Goal: Use online tool/utility: Utilize a website feature to perform a specific function

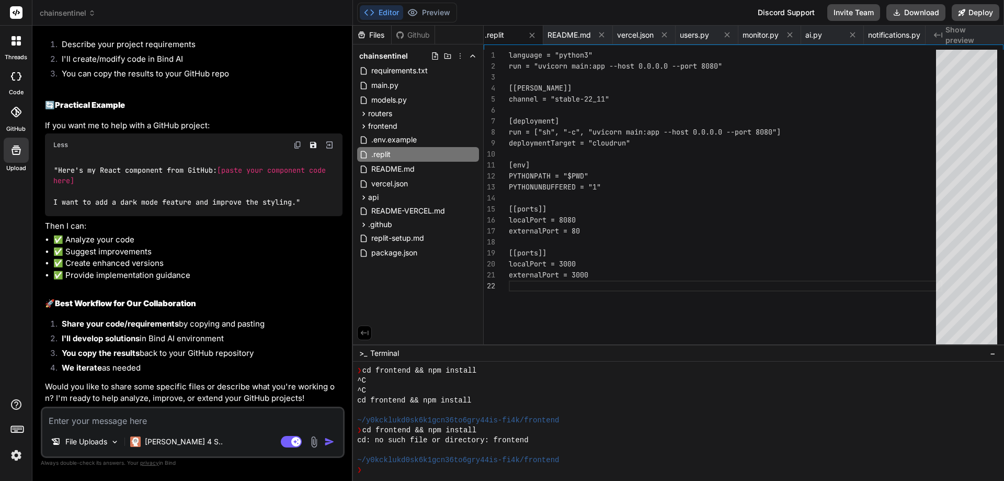
scroll to position [6718, 0]
click at [16, 112] on icon at bounding box center [15, 112] width 10 height 10
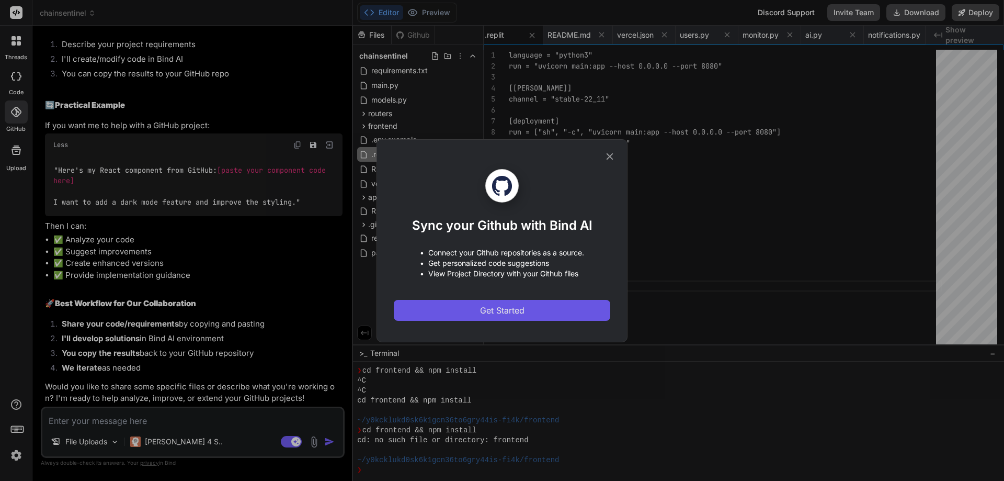
click at [520, 308] on span "Get Started" at bounding box center [502, 310] width 44 height 13
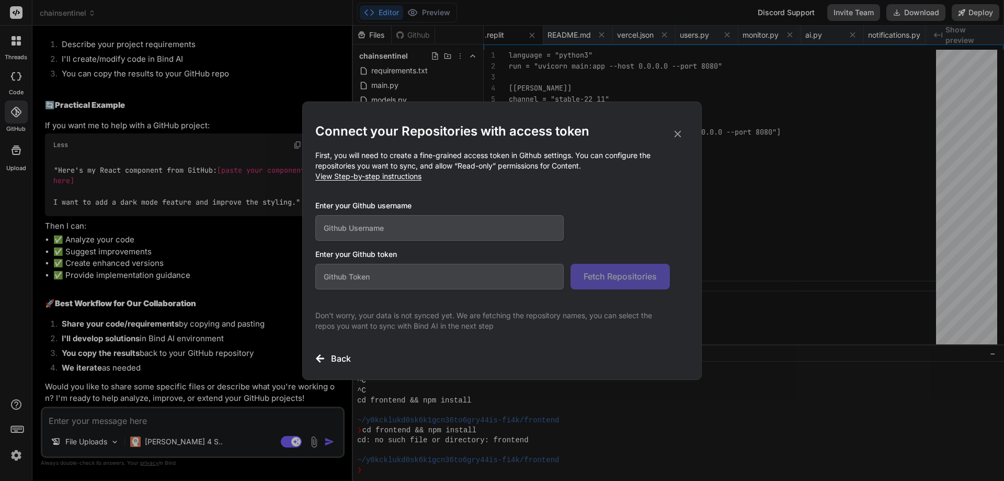
click at [333, 216] on input "text" at bounding box center [439, 228] width 248 height 26
paste input "rapidactionmarketing"
type input "rapidactionmarketing"
click at [475, 274] on input "text" at bounding box center [439, 277] width 248 height 26
drag, startPoint x: 403, startPoint y: 254, endPoint x: 316, endPoint y: 250, distance: 86.9
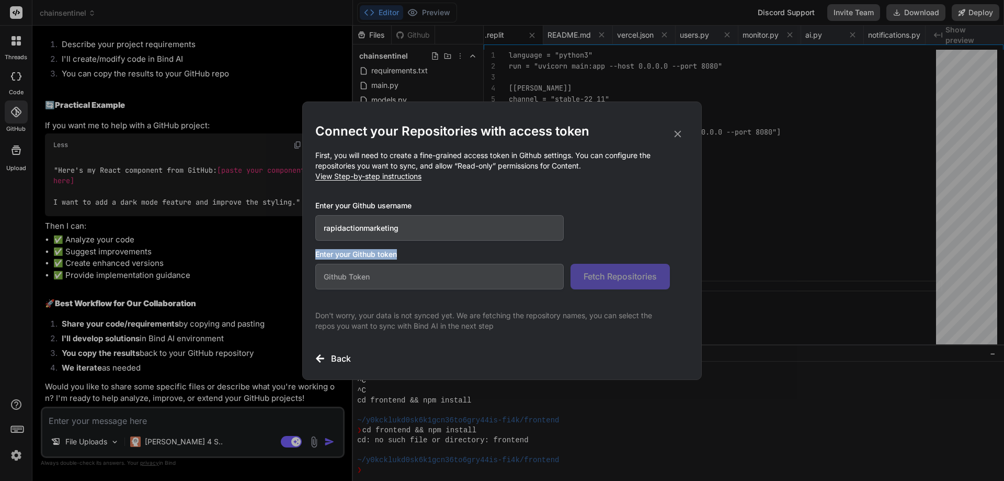
click at [316, 250] on h3 "Enter your Github token" at bounding box center [501, 254] width 373 height 10
click at [403, 180] on span "View Step-by-step instructions" at bounding box center [368, 176] width 106 height 9
click at [355, 275] on input "text" at bounding box center [439, 277] width 248 height 26
paste input "github_pat_11BU43WVI02lS1Jh4BvGjL_CleGTnIEygyaGCjwvGfcIZW8UxJAHmAHVF0U66UnJKy6I…"
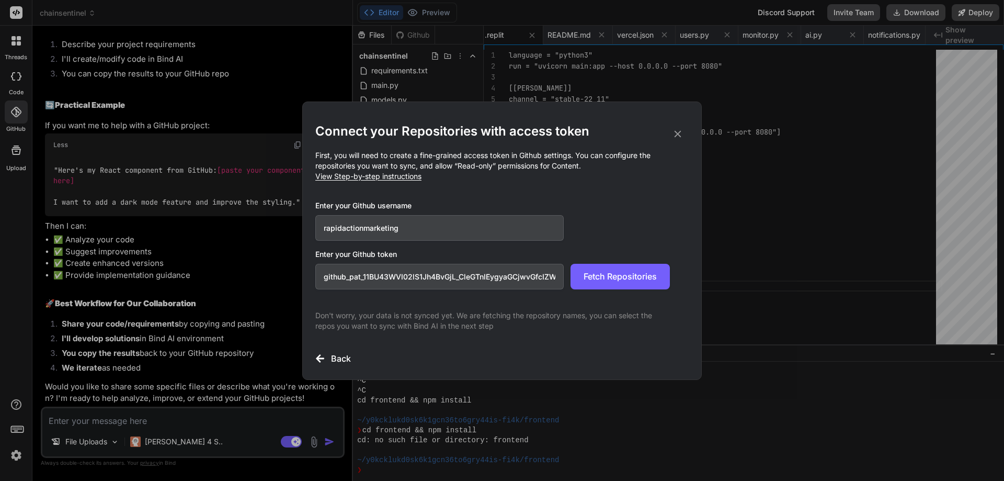
scroll to position [0, 172]
type input "github_pat_11BU43WVI02lS1Jh4BvGjL_CleGTnIEygyaGCjwvGfcIZW8UxJAHmAHVF0U66UnJKy6I…"
click at [626, 280] on span "Fetch Repositories" at bounding box center [620, 276] width 73 height 13
click at [446, 229] on input "rapidactionmarketing" at bounding box center [439, 228] width 248 height 26
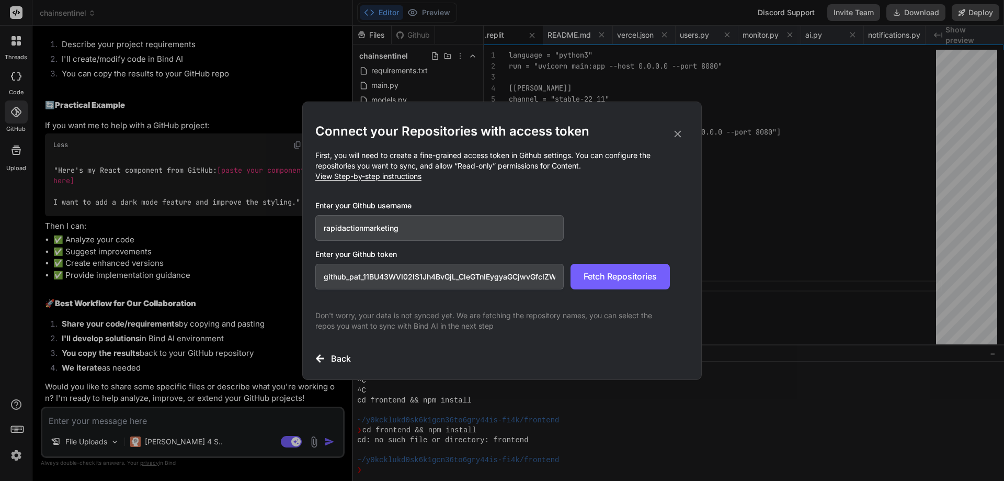
click at [486, 221] on input "rapidactionmarketing" at bounding box center [439, 228] width 248 height 26
click at [633, 202] on h3 "Enter your Github username" at bounding box center [492, 205] width 355 height 10
click at [609, 278] on span "Fetch Repositories" at bounding box center [620, 276] width 73 height 13
click at [402, 224] on input "rapidactionmarketing" at bounding box center [439, 228] width 248 height 26
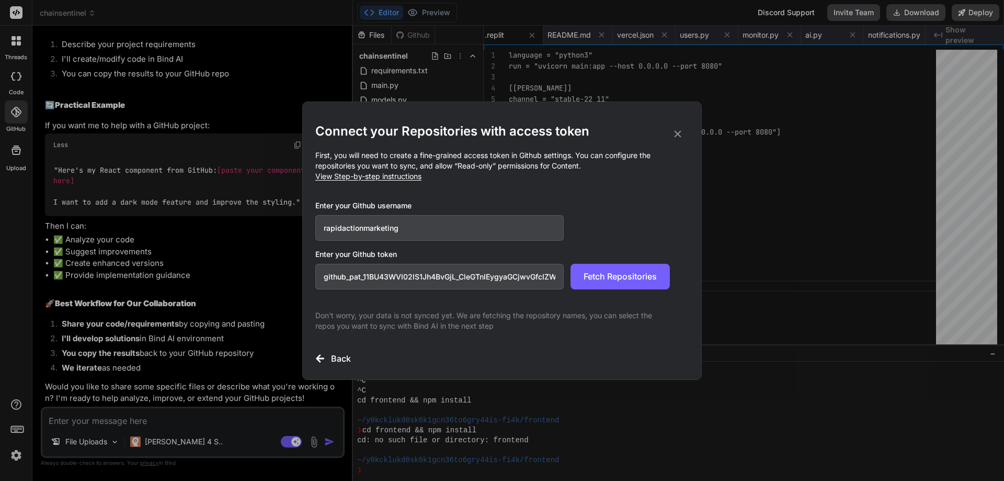
click at [402, 224] on input "rapidactionmarketing" at bounding box center [439, 228] width 248 height 26
click at [481, 234] on input "rapidactionmarketing" at bounding box center [439, 228] width 248 height 26
click at [601, 280] on span "Fetch Repositories" at bounding box center [620, 276] width 73 height 13
click at [608, 276] on span "Fetch Repositories" at bounding box center [620, 276] width 73 height 13
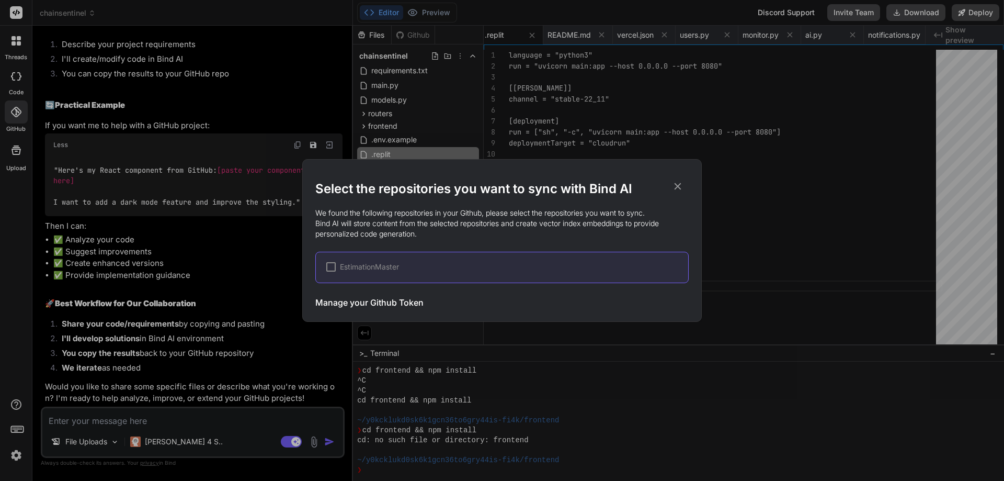
click at [328, 268] on div at bounding box center [330, 266] width 9 height 9
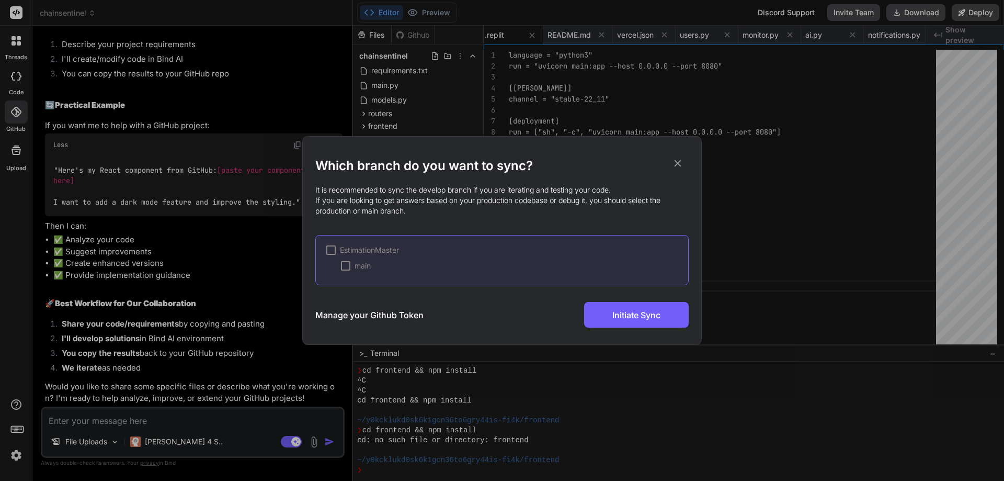
click at [343, 266] on div at bounding box center [345, 265] width 9 height 9
click at [617, 317] on span "Initiate Sync" at bounding box center [636, 315] width 48 height 13
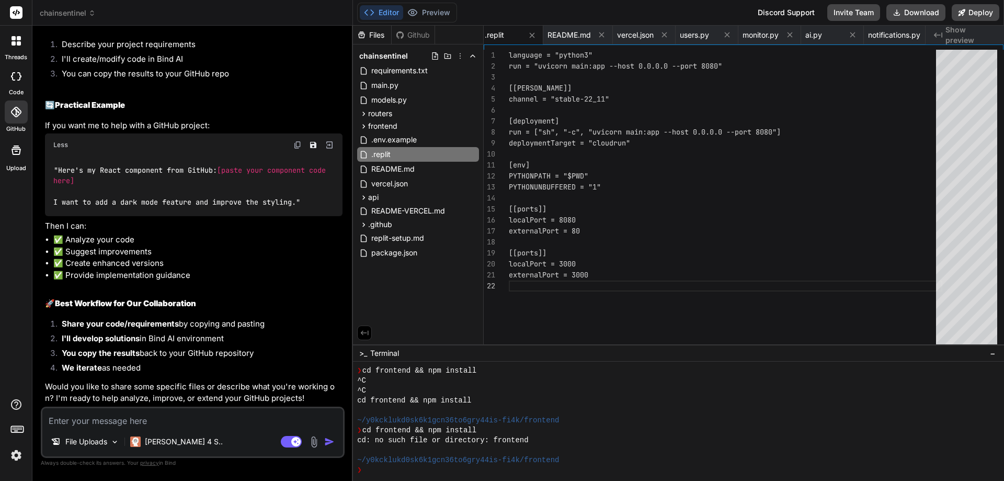
click at [93, 14] on icon at bounding box center [91, 12] width 7 height 7
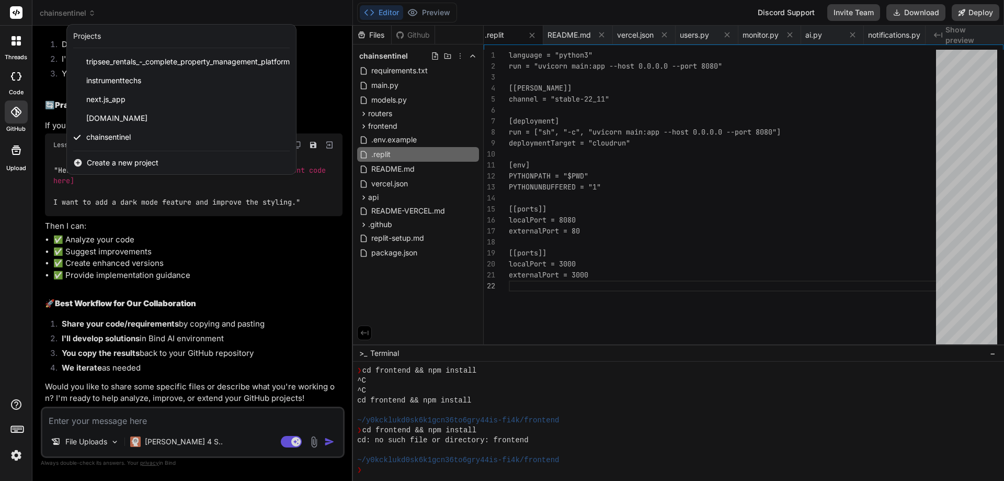
click at [88, 10] on div at bounding box center [502, 240] width 1004 height 481
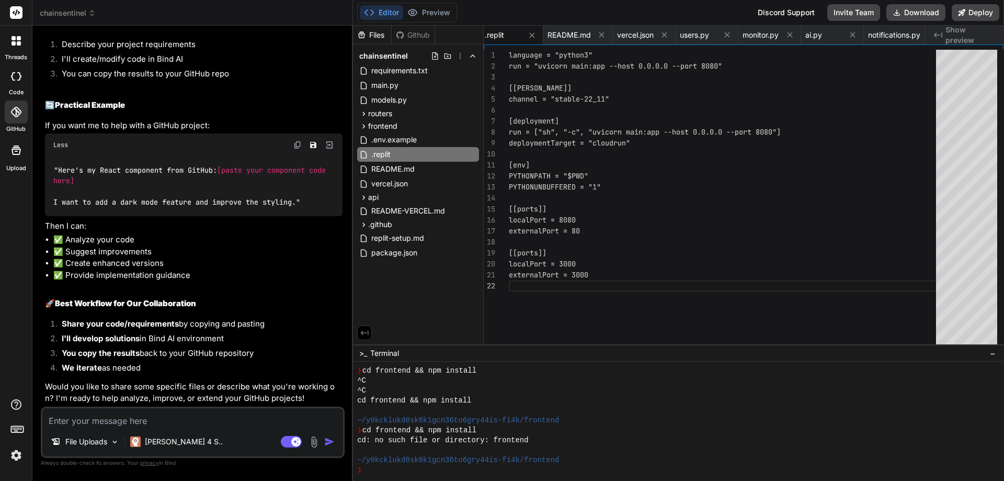
click at [88, 10] on icon at bounding box center [91, 12] width 7 height 7
